Goal: Information Seeking & Learning: Learn about a topic

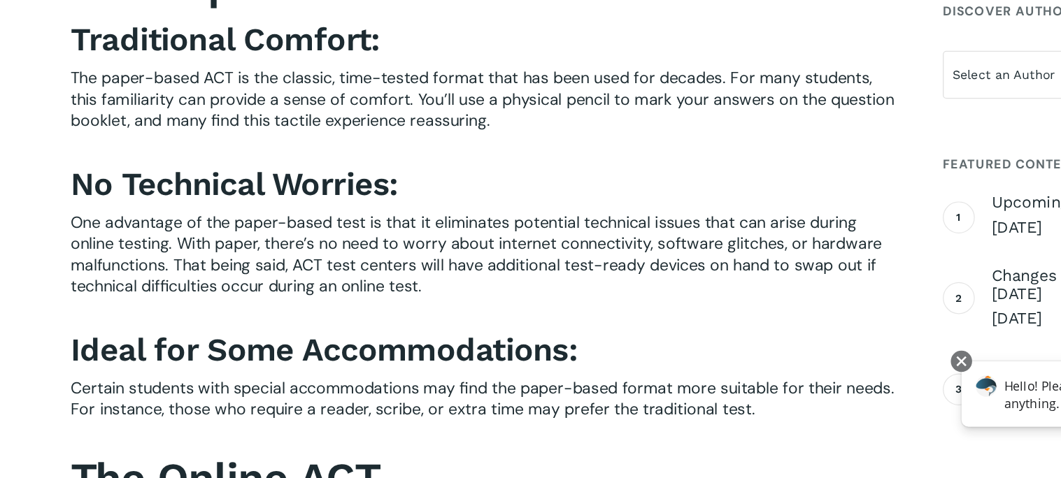
scroll to position [511, 0]
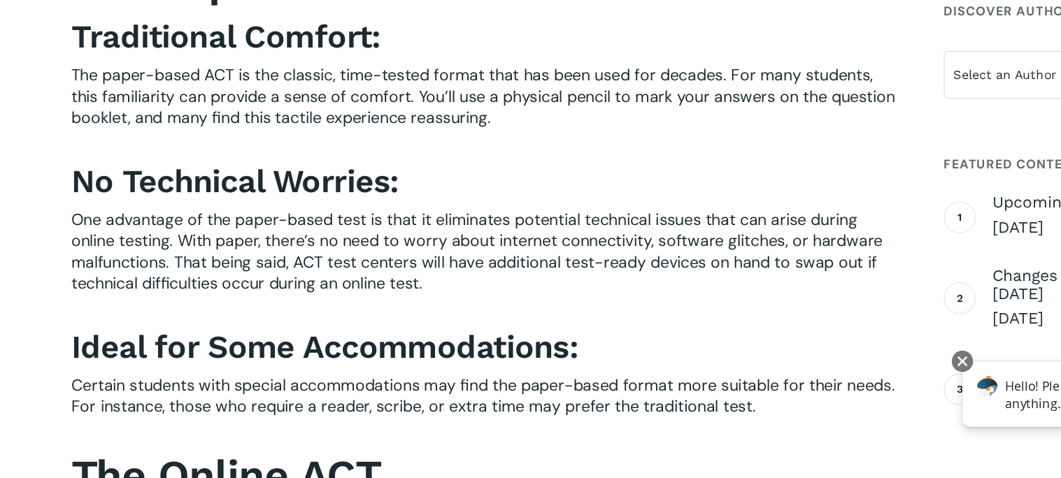
click at [184, 169] on span "The paper-based ACT is the classic, time-tested format that has been used for d…" at bounding box center [381, 177] width 650 height 50
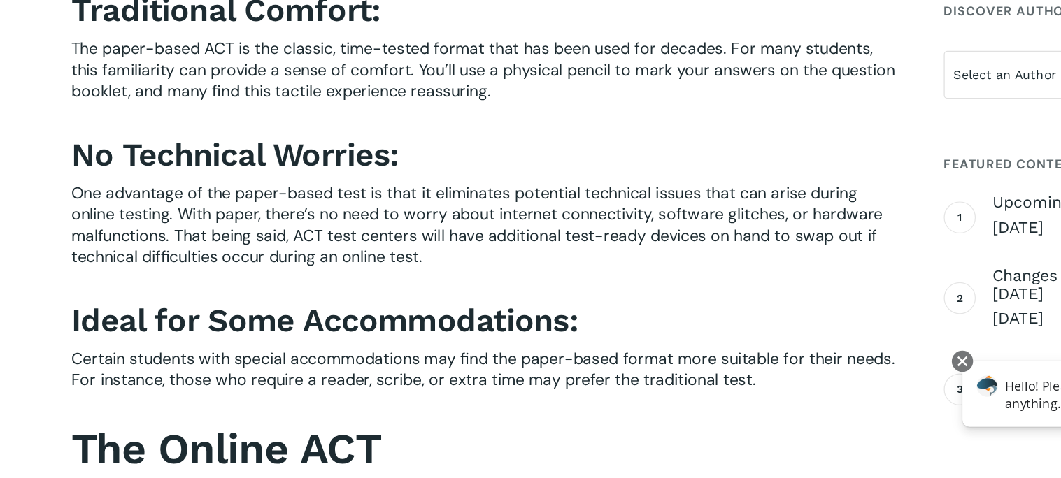
scroll to position [534, 0]
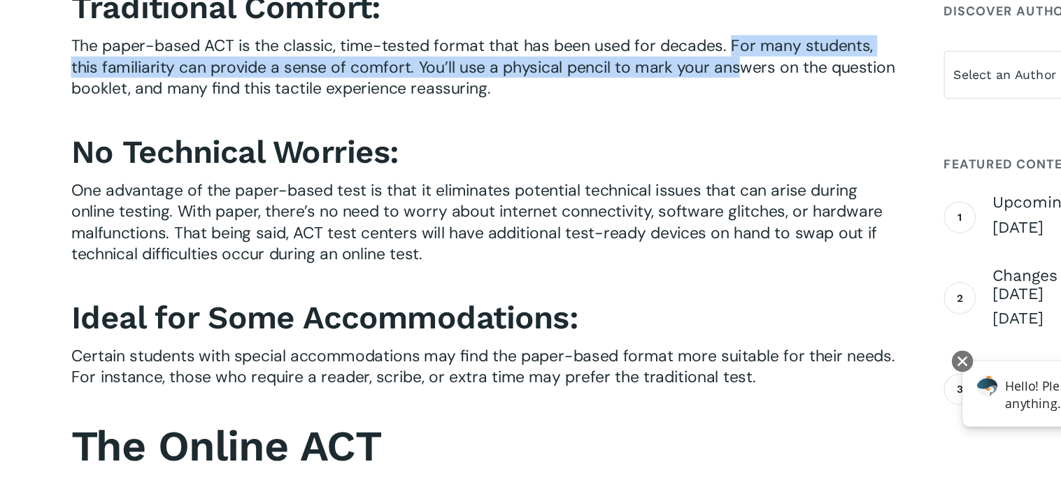
drag, startPoint x: 579, startPoint y: 133, endPoint x: 580, endPoint y: 146, distance: 13.4
click at [580, 146] on span "The paper-based ACT is the classic, time-tested format that has been used for d…" at bounding box center [381, 154] width 650 height 50
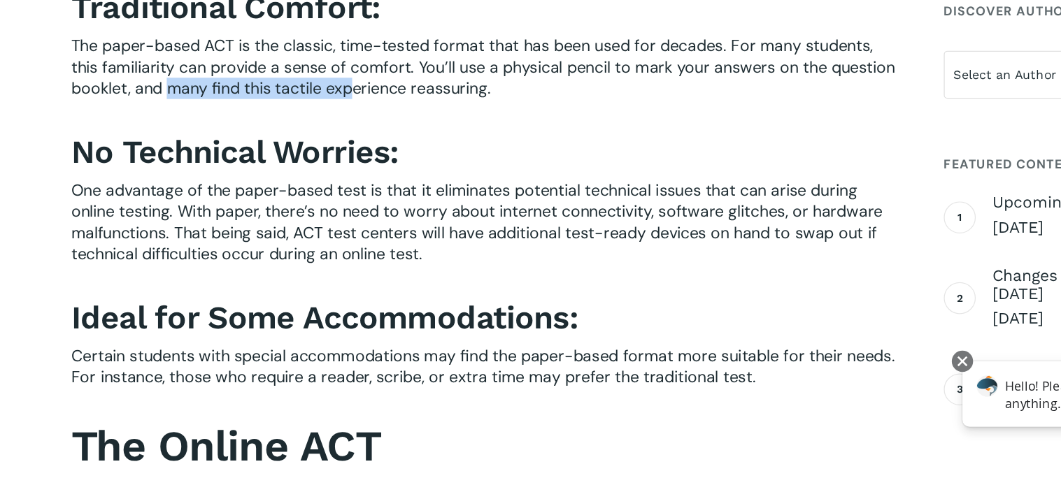
drag, startPoint x: 135, startPoint y: 176, endPoint x: 282, endPoint y: 166, distance: 147.2
click at [282, 166] on span "The paper-based ACT is the classic, time-tested format that has been used for d…" at bounding box center [381, 154] width 650 height 50
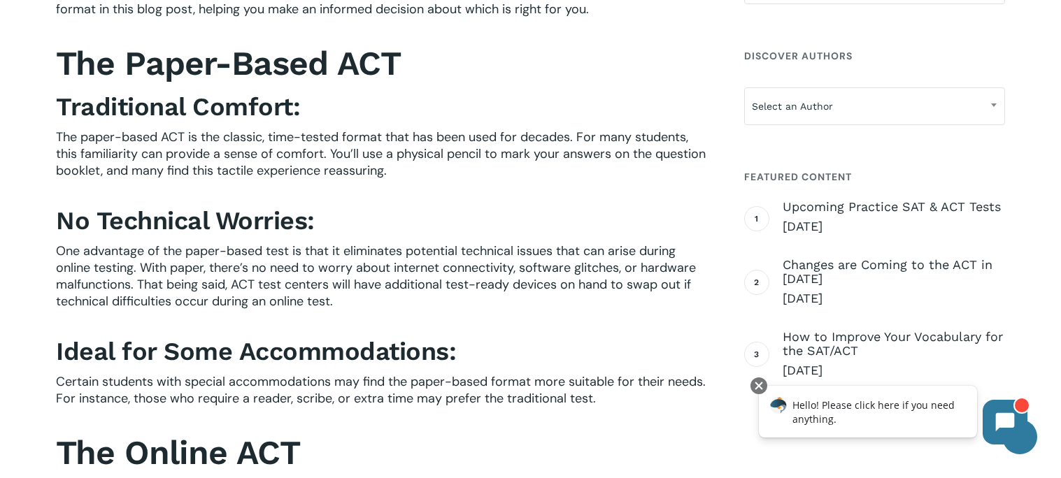
scroll to position [0, 0]
